Goal: Task Accomplishment & Management: Manage account settings

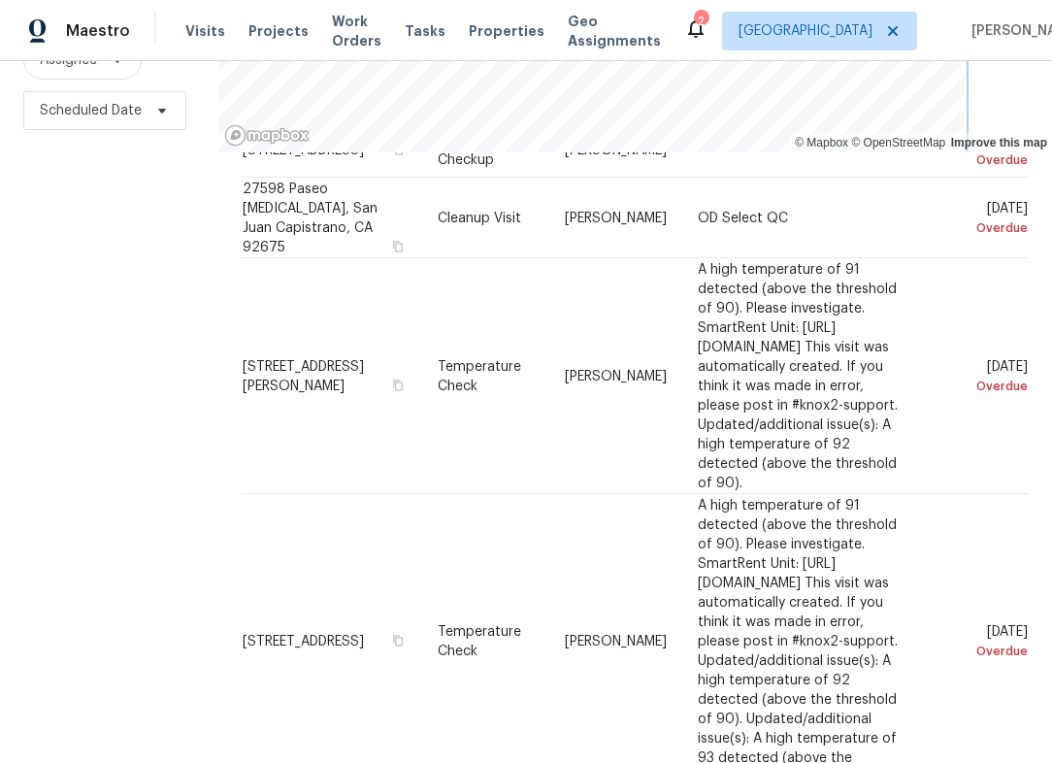
scroll to position [97, 0]
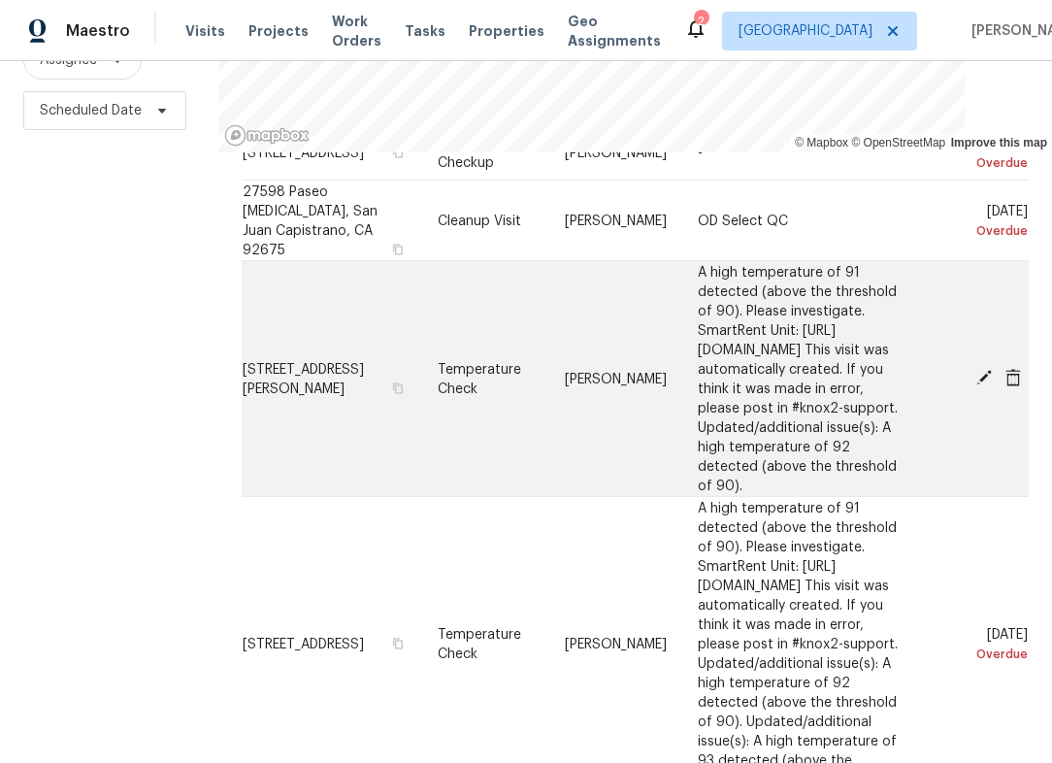
click at [977, 370] on icon at bounding box center [985, 378] width 16 height 16
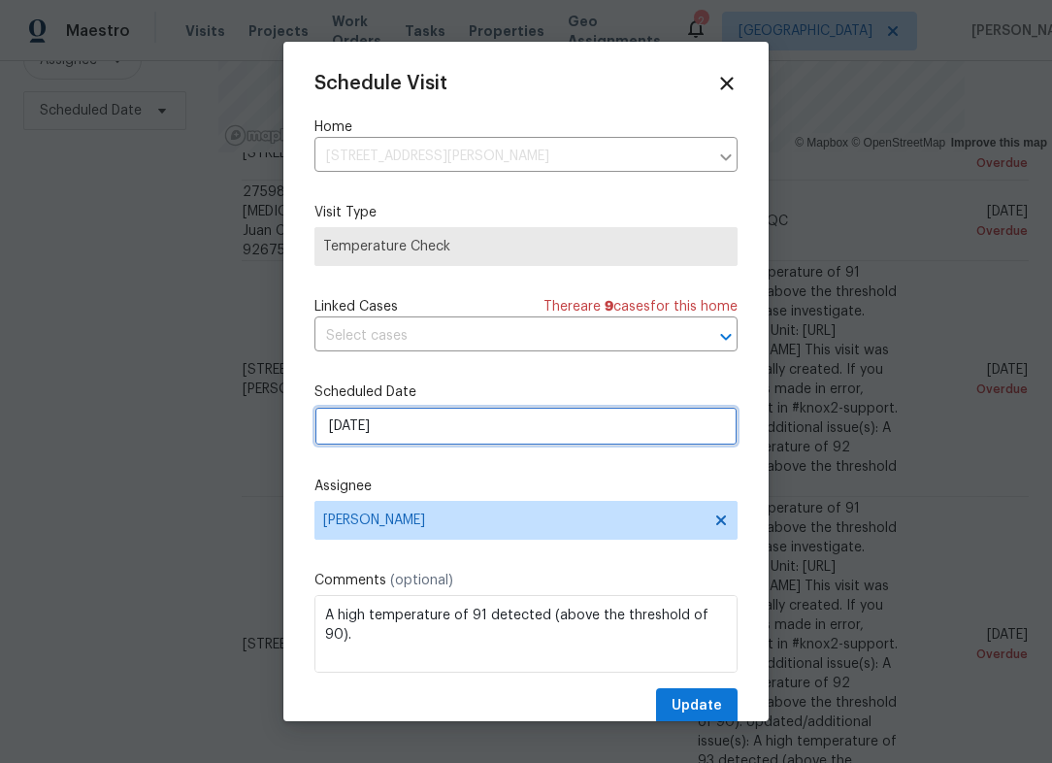
click at [513, 426] on input "[DATE]" at bounding box center [526, 426] width 423 height 39
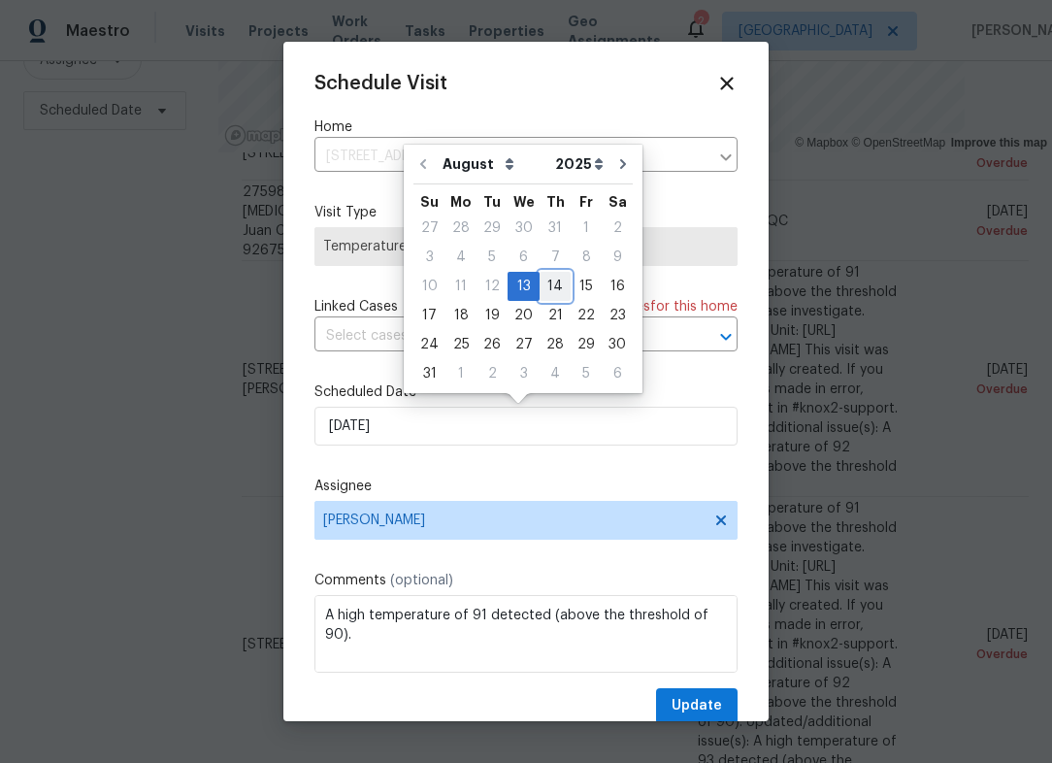
click at [553, 294] on div "14" at bounding box center [555, 286] width 31 height 27
type input "[DATE]"
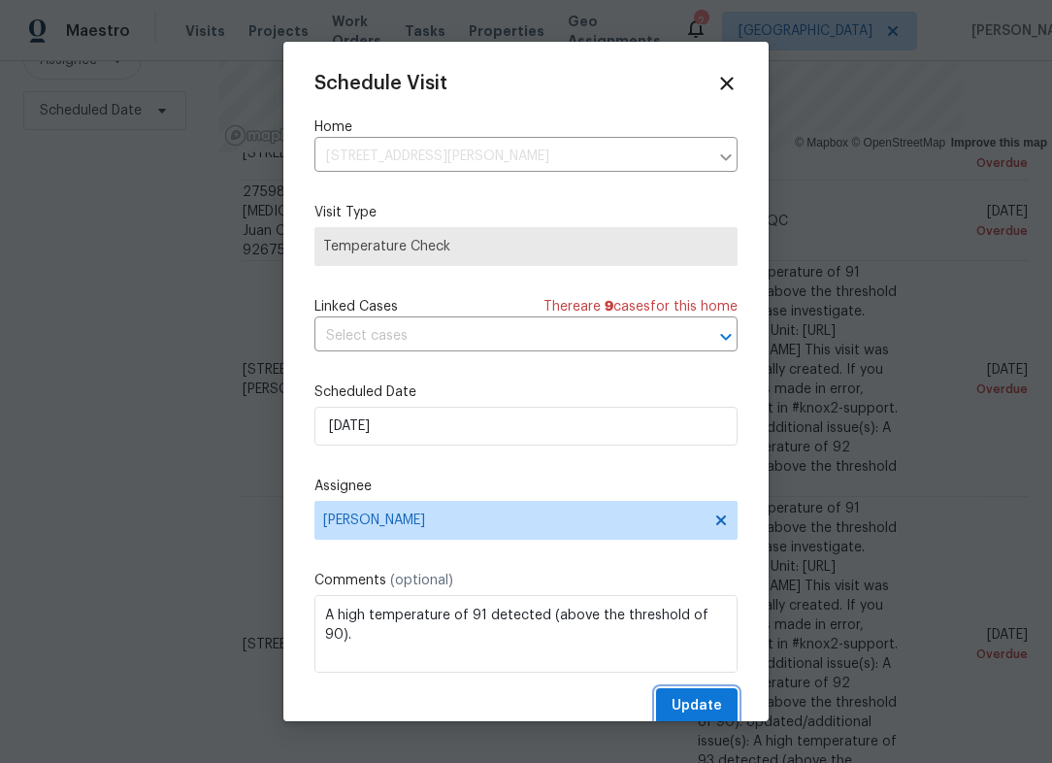
click at [672, 700] on span "Update" at bounding box center [697, 706] width 50 height 24
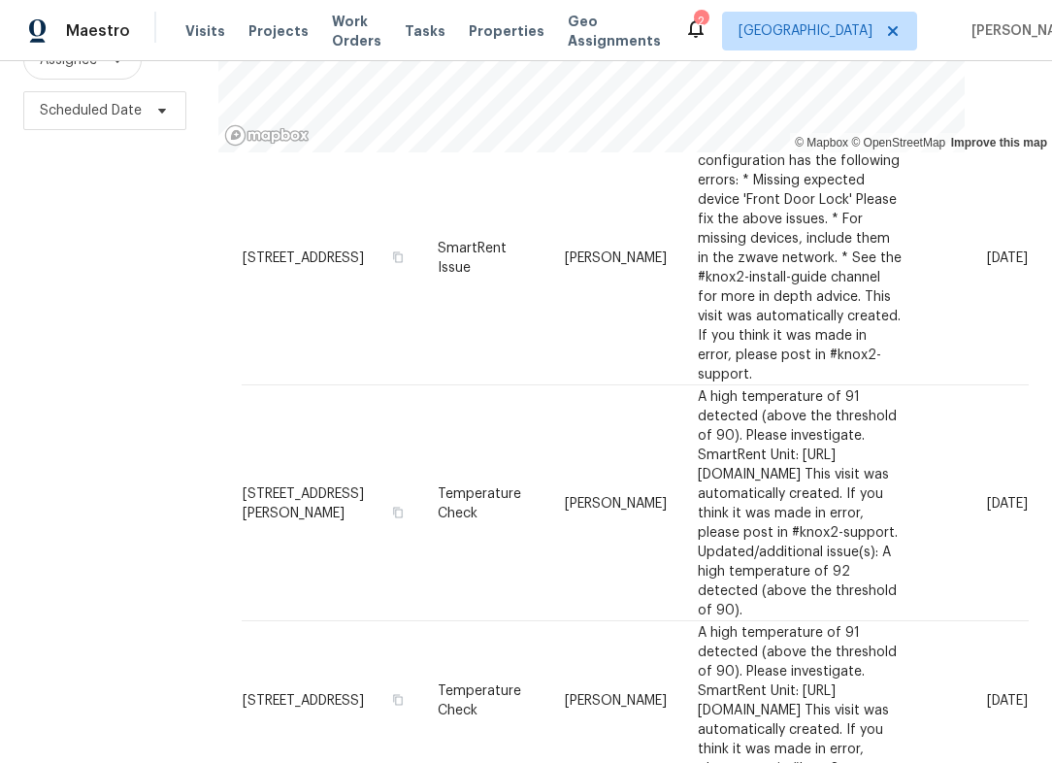
scroll to position [146, 0]
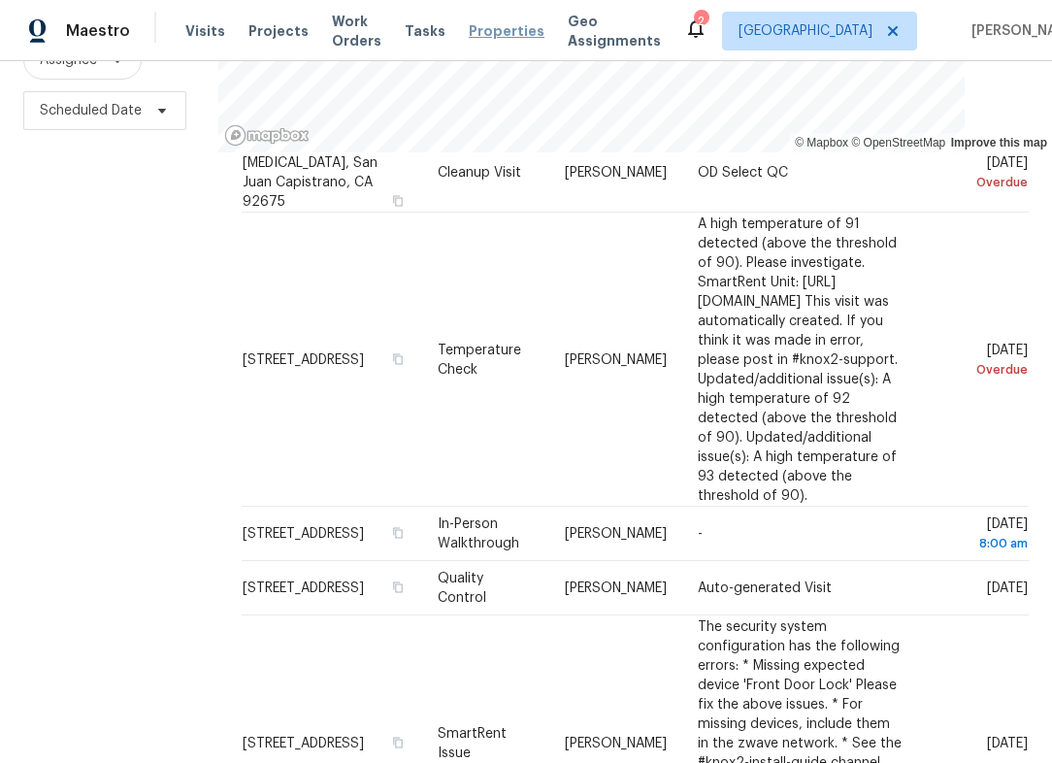
click at [485, 36] on span "Properties" at bounding box center [507, 30] width 76 height 19
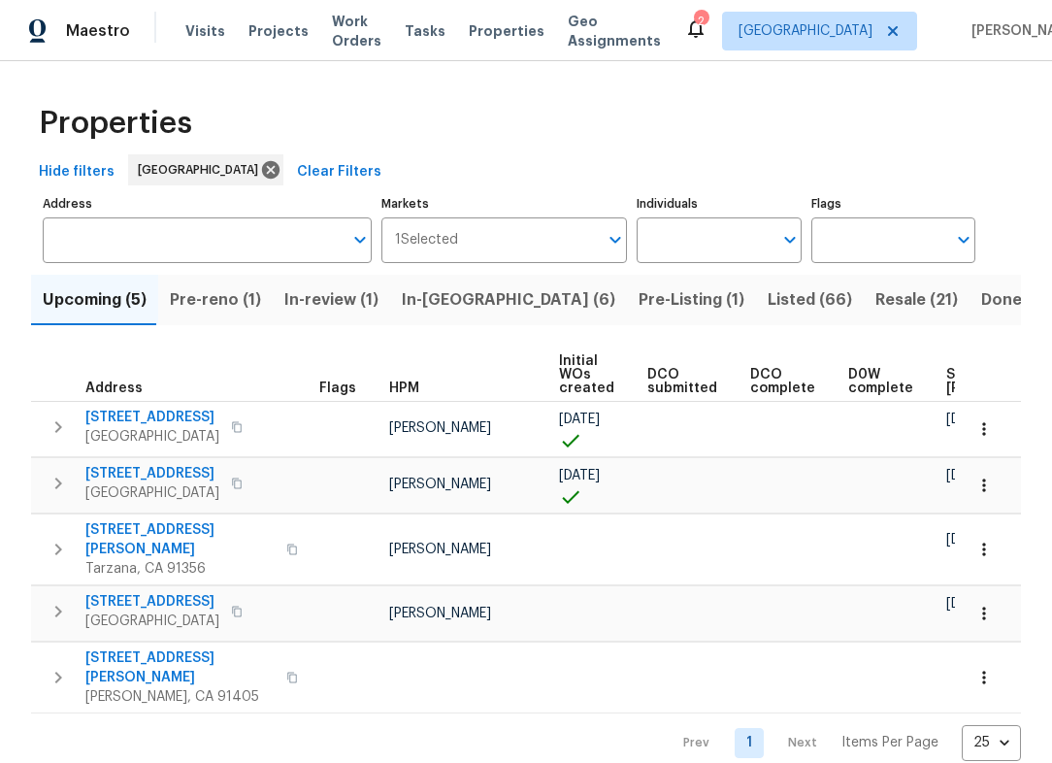
click at [426, 292] on span "In-[GEOGRAPHIC_DATA] (6)" at bounding box center [509, 299] width 214 height 27
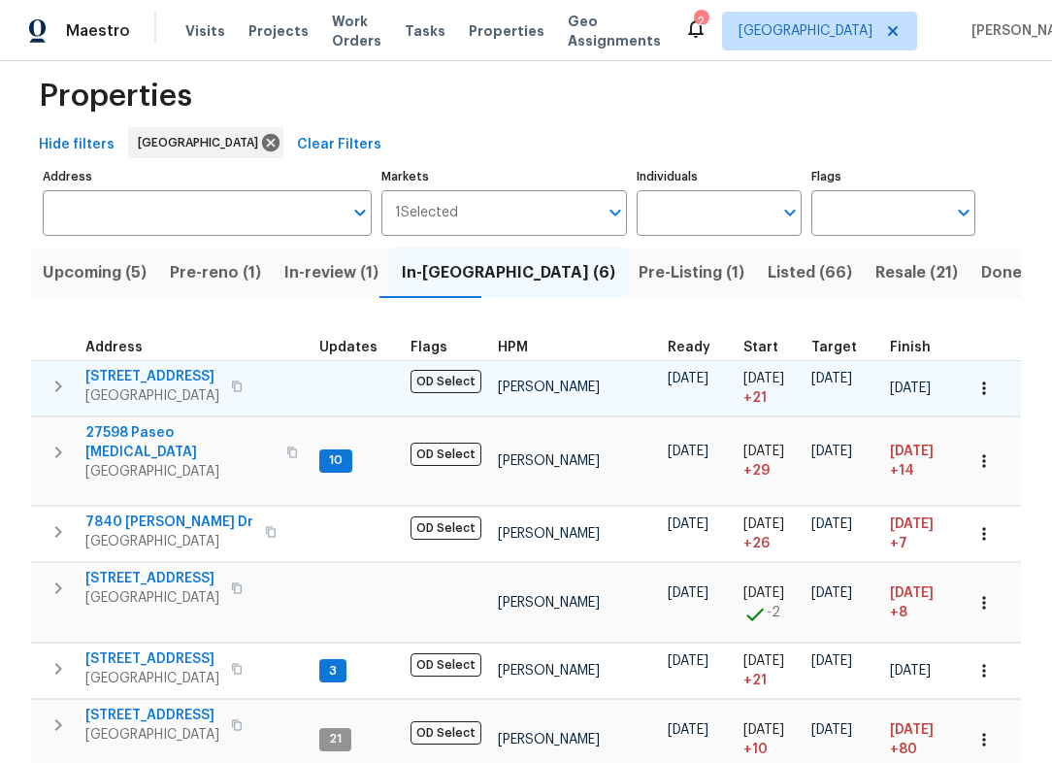
scroll to position [97, 0]
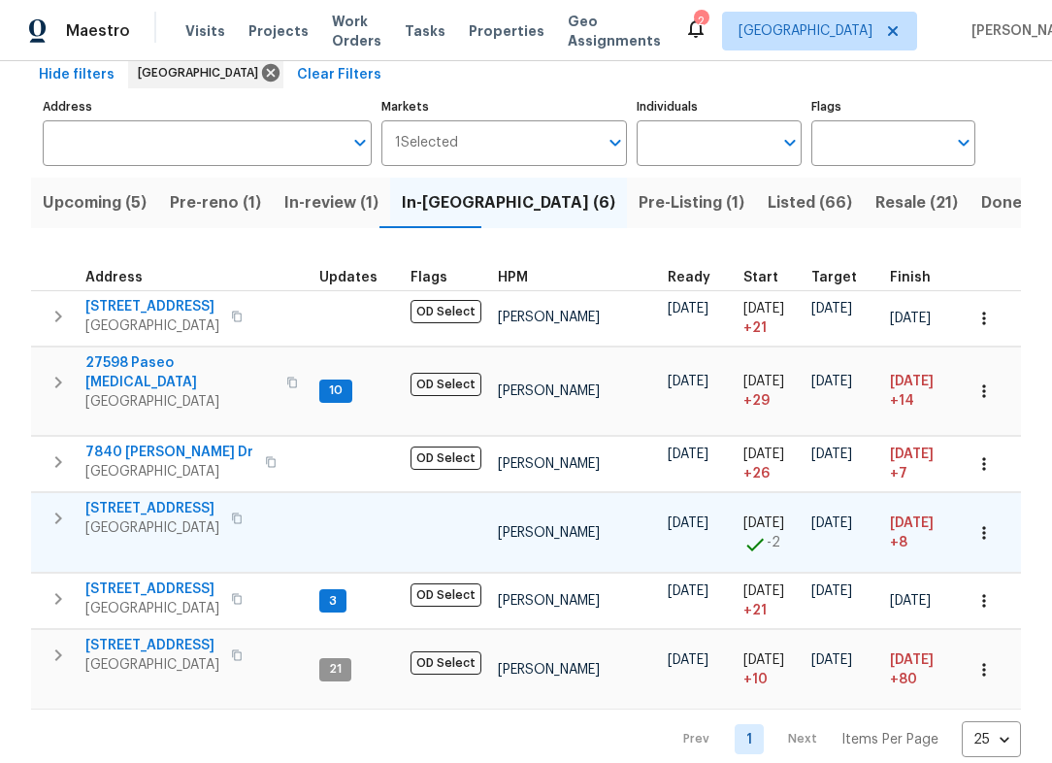
click at [146, 502] on span "[STREET_ADDRESS]" at bounding box center [152, 508] width 134 height 19
click at [876, 198] on span "Resale (21)" at bounding box center [917, 202] width 83 height 27
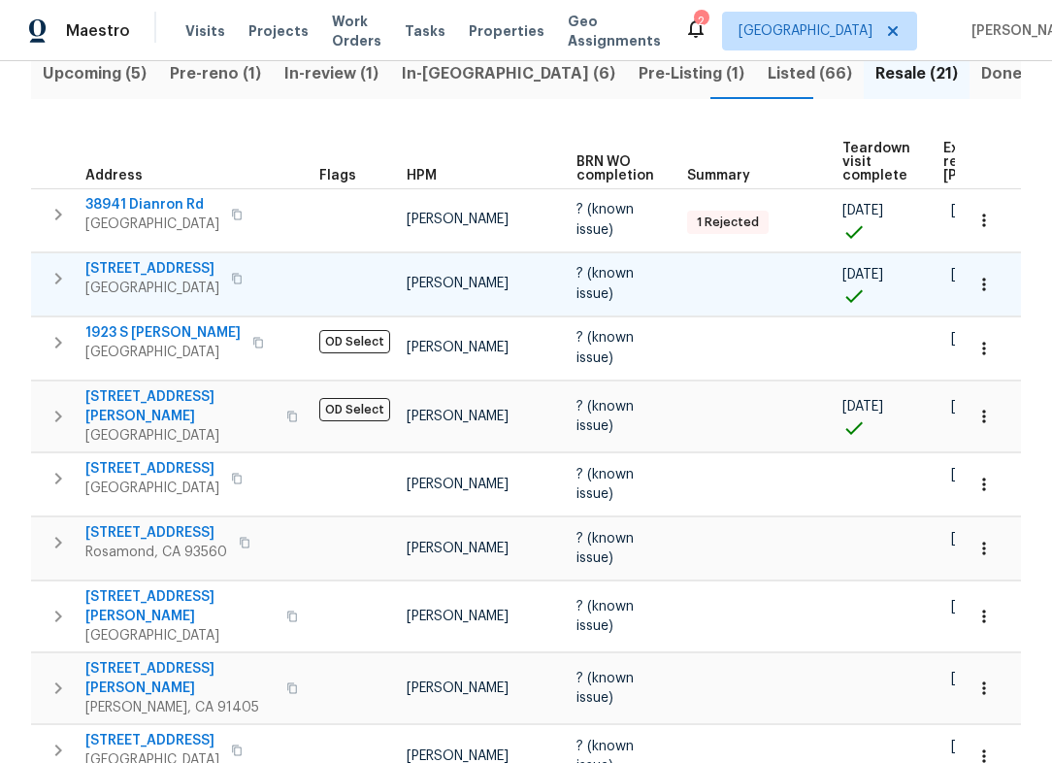
scroll to position [212, 0]
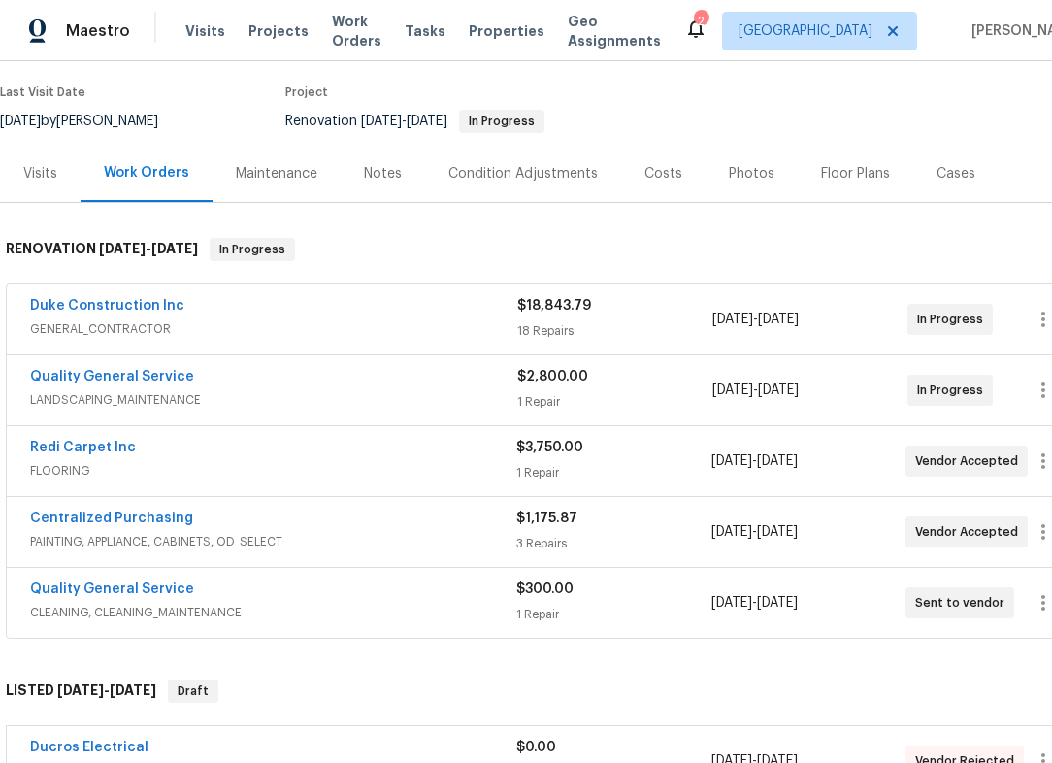
scroll to position [97, 0]
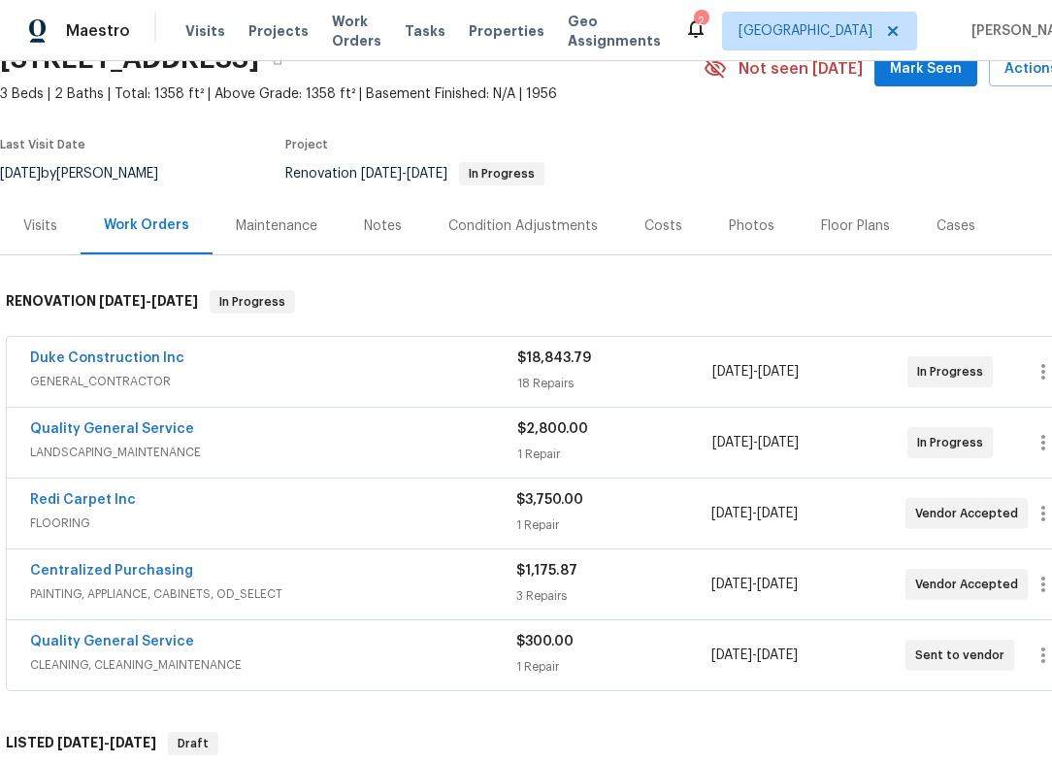
click at [368, 218] on div "Notes" at bounding box center [383, 225] width 38 height 19
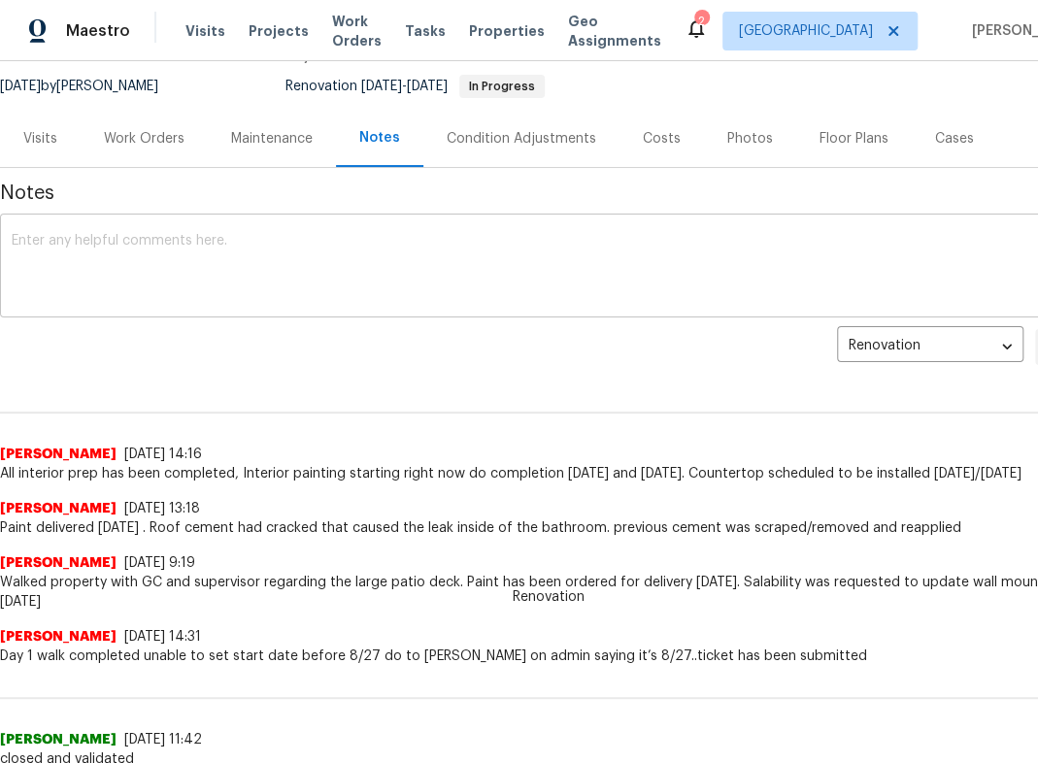
scroll to position [194, 0]
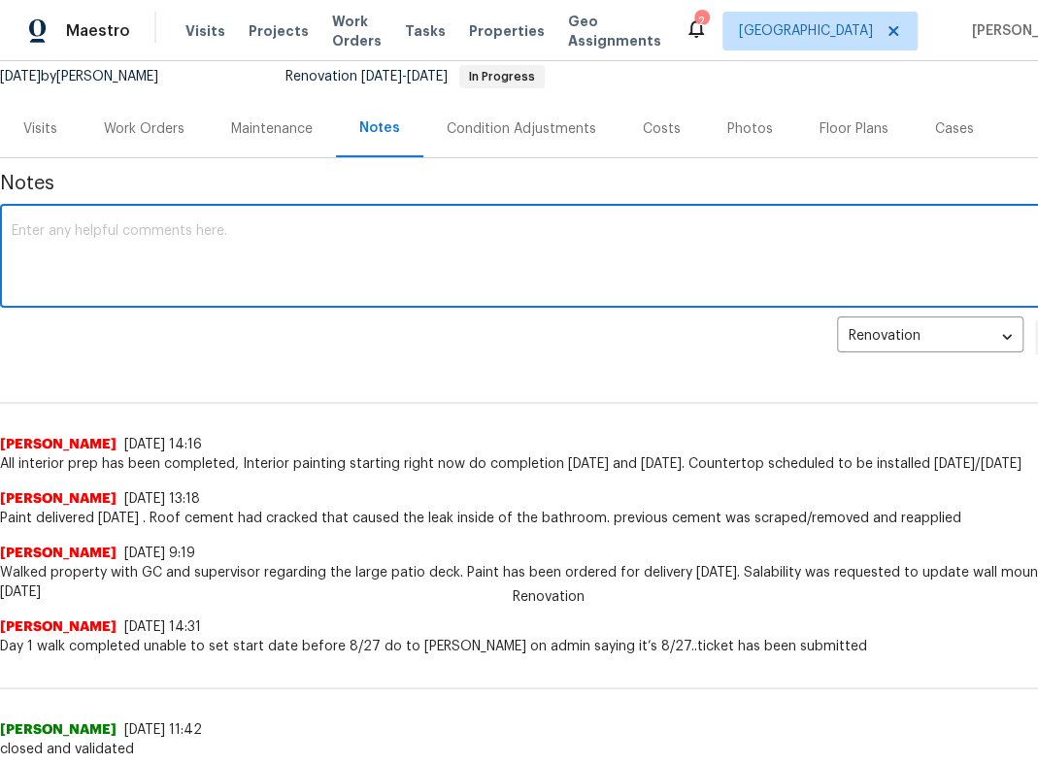
click at [334, 279] on textarea at bounding box center [549, 258] width 1074 height 68
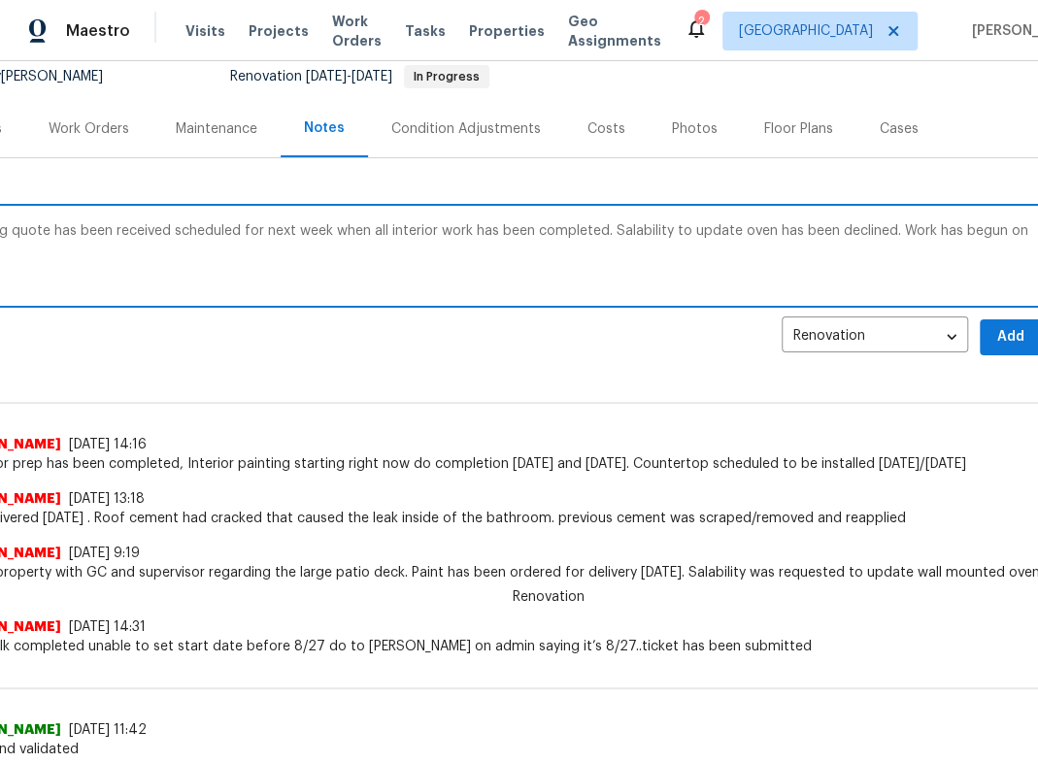
scroll to position [194, 23]
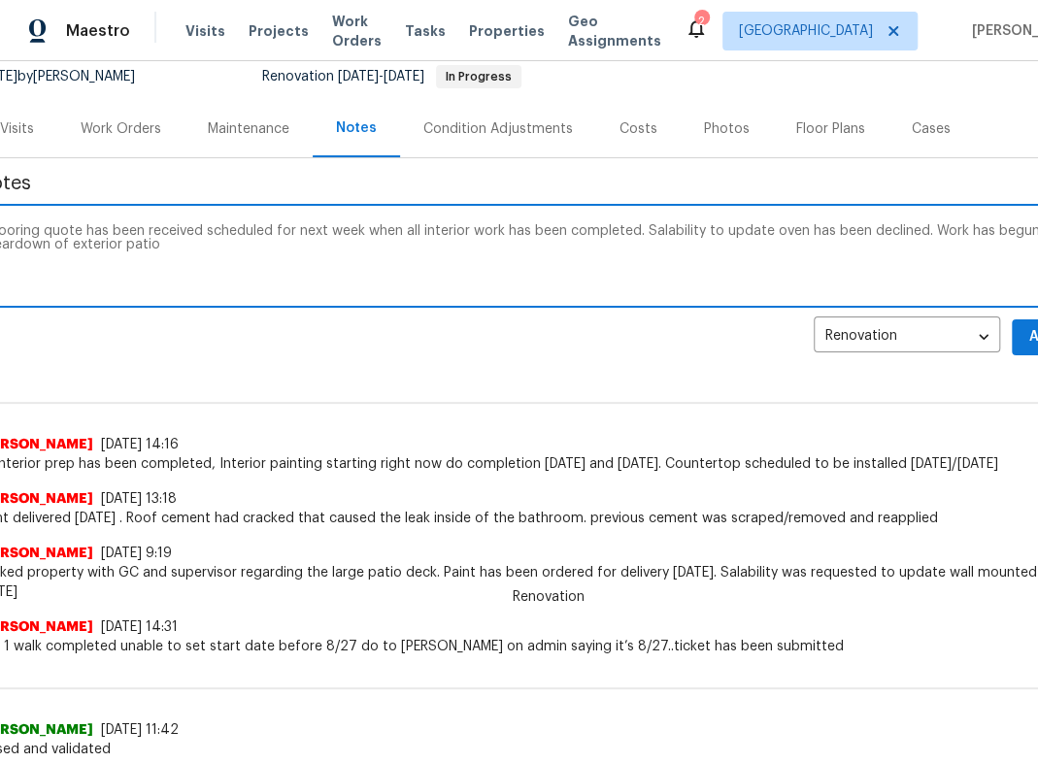
type textarea "Flooring quote has been received scheduled for next week when all interior work…"
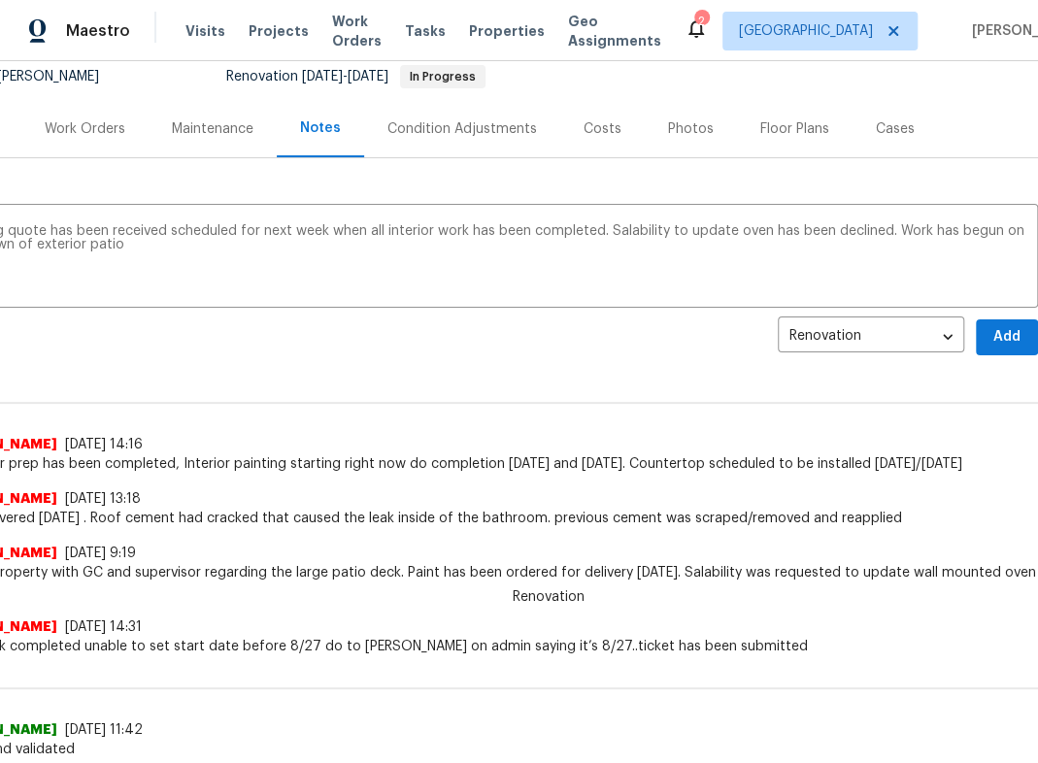
drag, startPoint x: 403, startPoint y: 345, endPoint x: 564, endPoint y: 358, distance: 161.7
click at [850, 376] on div "Renovation [PERSON_NAME] [DATE] 14:16 All interior prep has been completed, Int…" at bounding box center [489, 422] width 1097 height 103
click at [998, 347] on span "Add" at bounding box center [1006, 337] width 31 height 24
